Goal: Check status: Check status

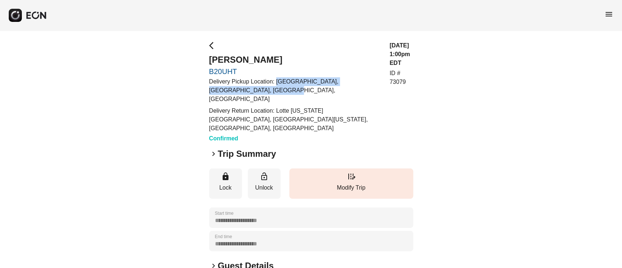
drag, startPoint x: 275, startPoint y: 85, endPoint x: 270, endPoint y: 91, distance: 8.3
click at [270, 91] on p "Delivery Pickup Location: LGA Terminal B Parking, East Elmhurst, NY, USA" at bounding box center [295, 90] width 172 height 26
copy p "LGA Terminal B Parking, East Elmhurst, NY, USA"
